Goal: Information Seeking & Learning: Learn about a topic

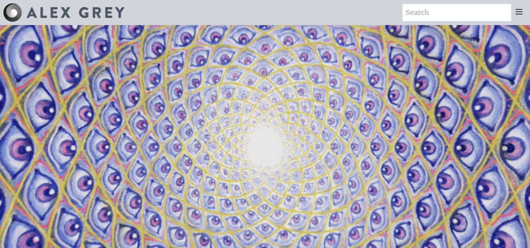
click at [521, 11] on icon at bounding box center [518, 11] width 9 height 9
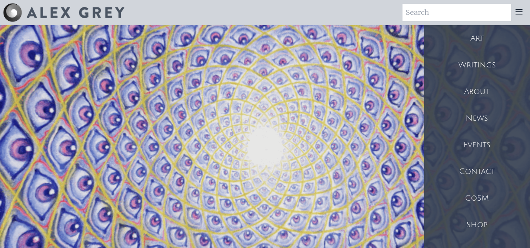
click at [471, 40] on div "Art" at bounding box center [477, 38] width 106 height 27
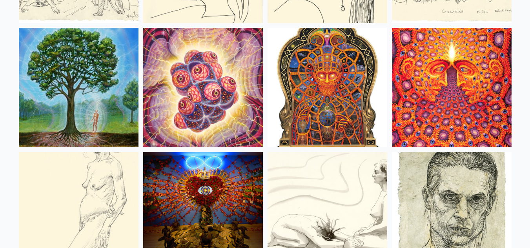
scroll to position [5293, 0]
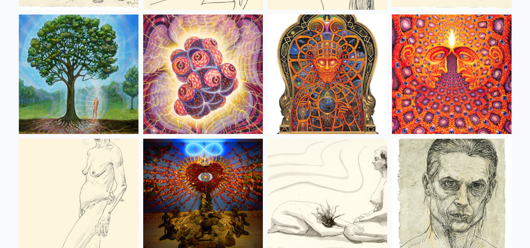
click at [443, 41] on img at bounding box center [452, 75] width 120 height 120
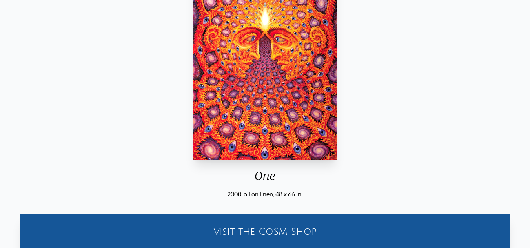
scroll to position [118, 0]
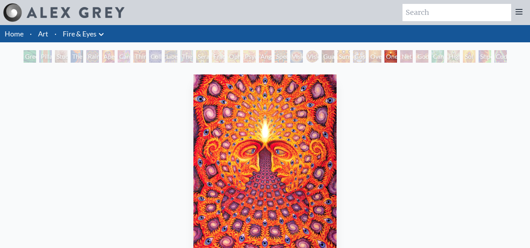
scroll to position [39, 0]
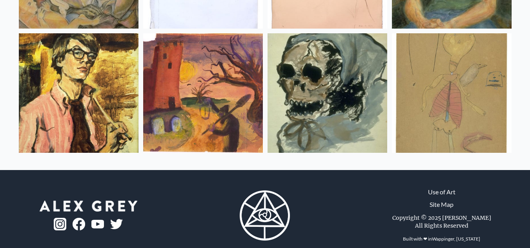
scroll to position [10508, 0]
